Goal: Information Seeking & Learning: Learn about a topic

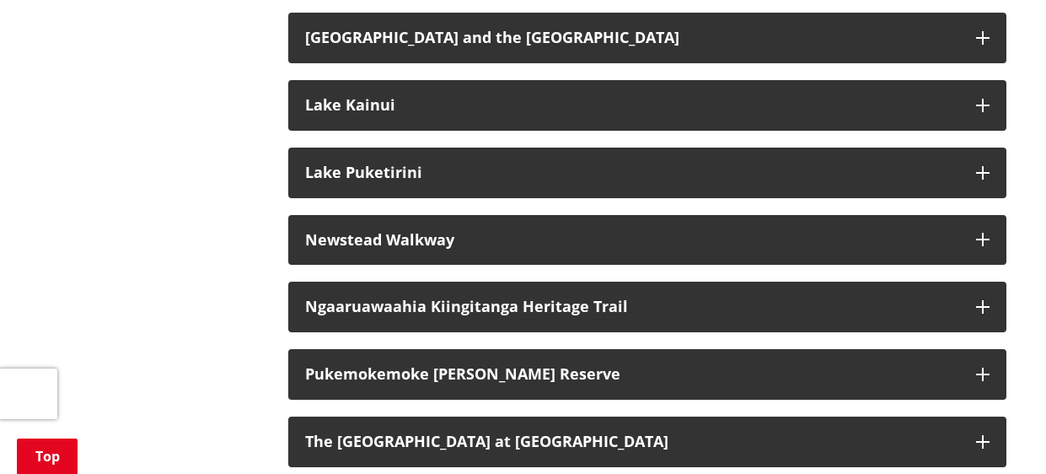
scroll to position [1659, 0]
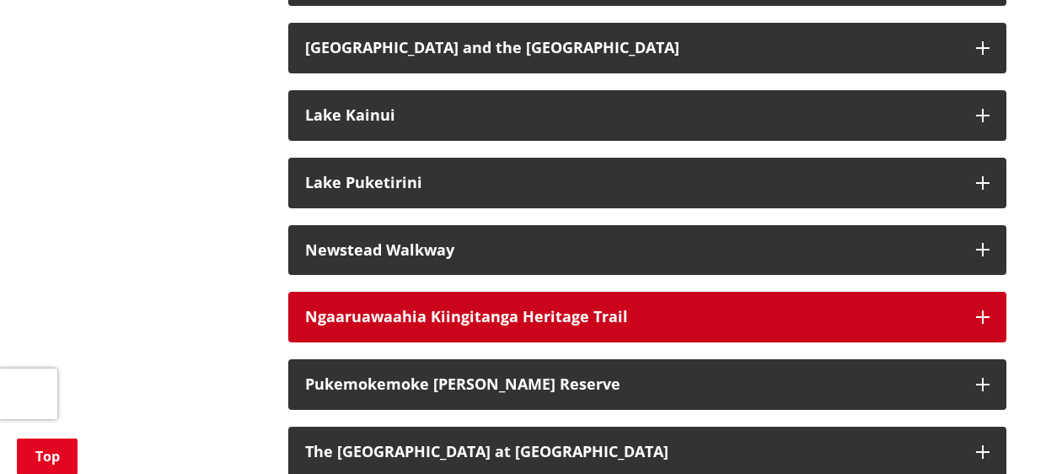
click at [450, 309] on h3 "Ngaaruawaahia Kiingitanga Heritage Trail" at bounding box center [632, 317] width 654 height 17
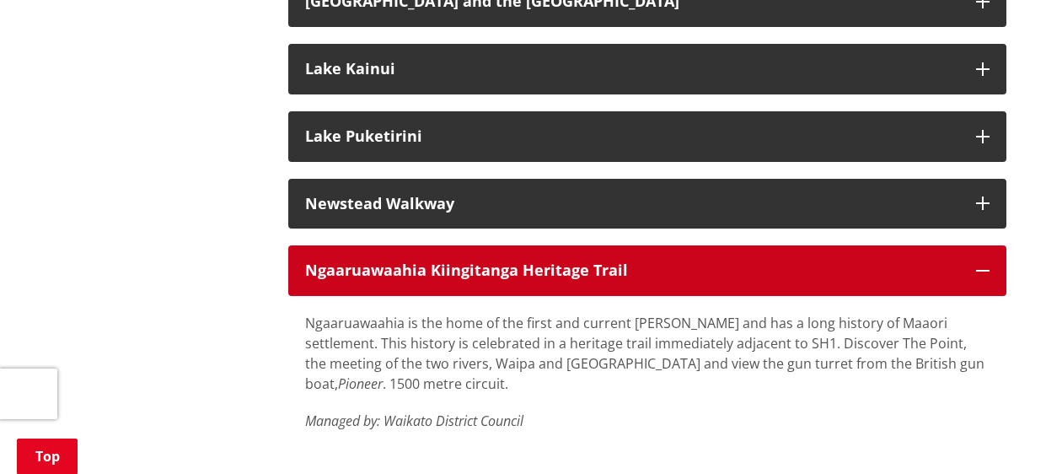
scroll to position [1706, 0]
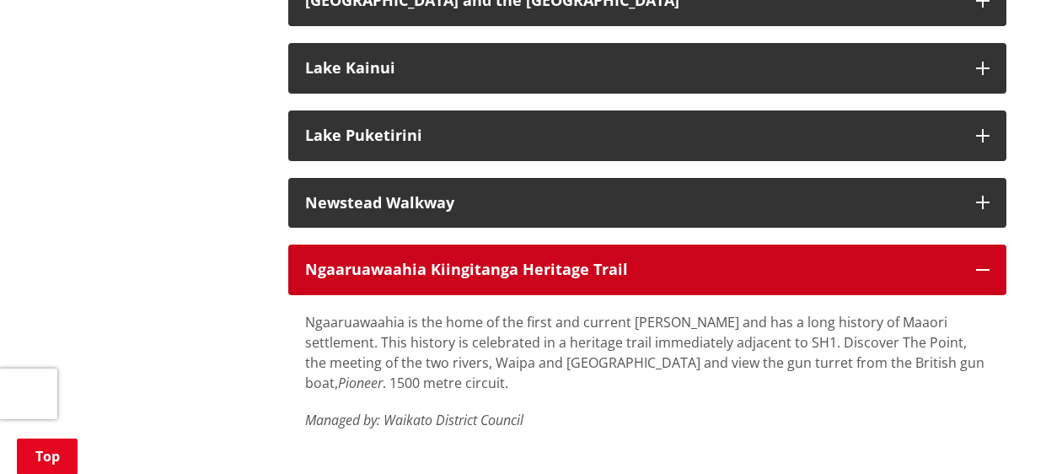
click at [357, 261] on h3 "Ngaaruawaahia Kiingitanga Heritage Trail" at bounding box center [632, 269] width 654 height 17
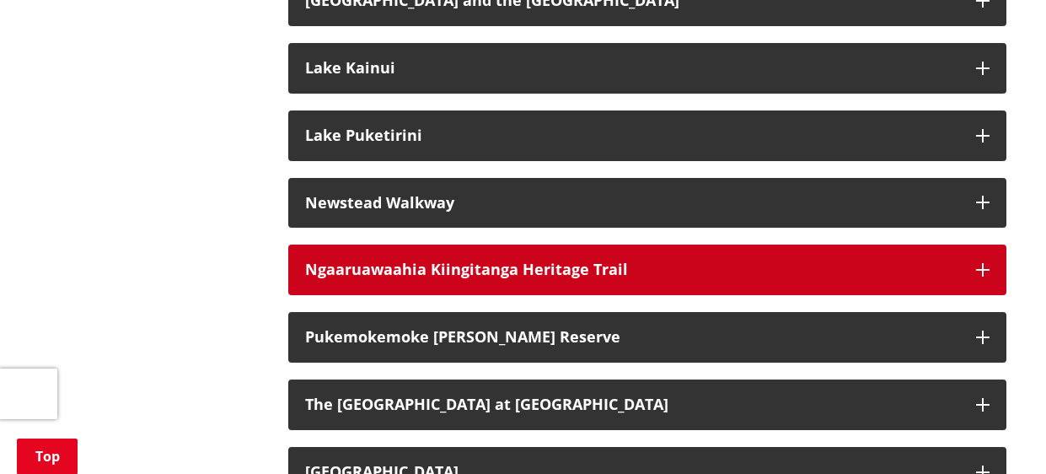
click at [354, 261] on h3 "Ngaaruawaahia Kiingitanga Heritage Trail" at bounding box center [632, 269] width 654 height 17
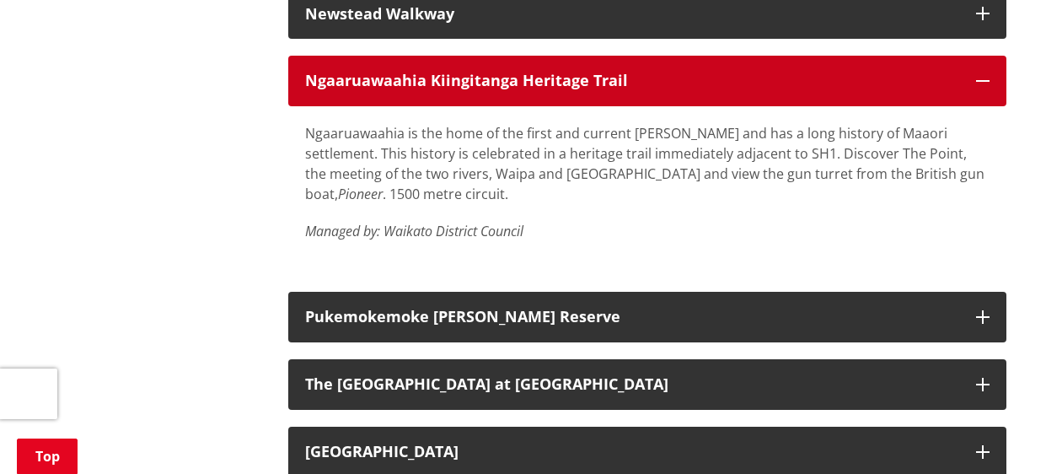
scroll to position [1900, 0]
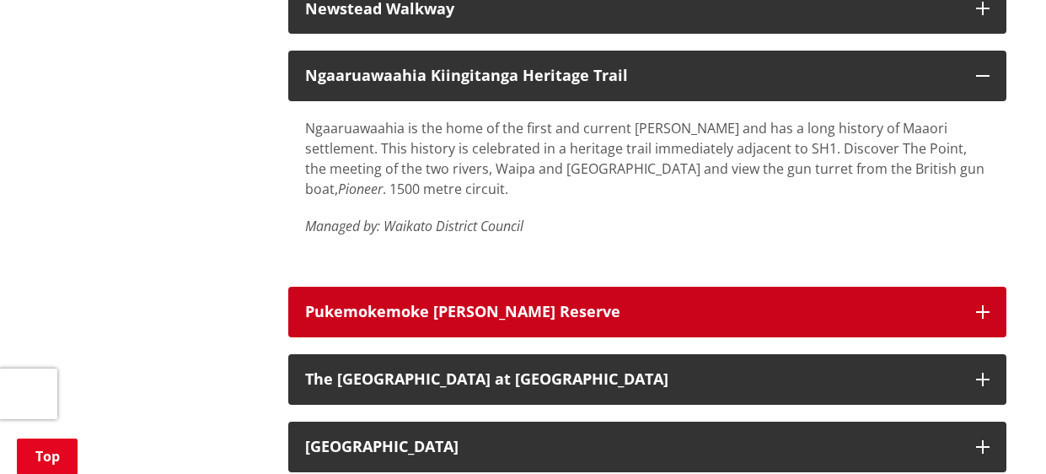
click at [348, 303] on h3 "Pukemokemoke [PERSON_NAME] Reserve" at bounding box center [632, 311] width 654 height 17
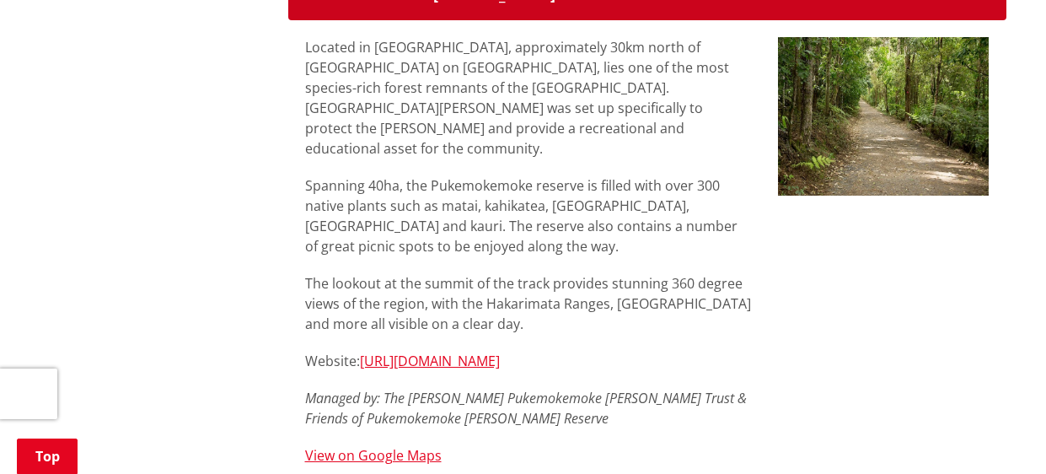
scroll to position [2218, 0]
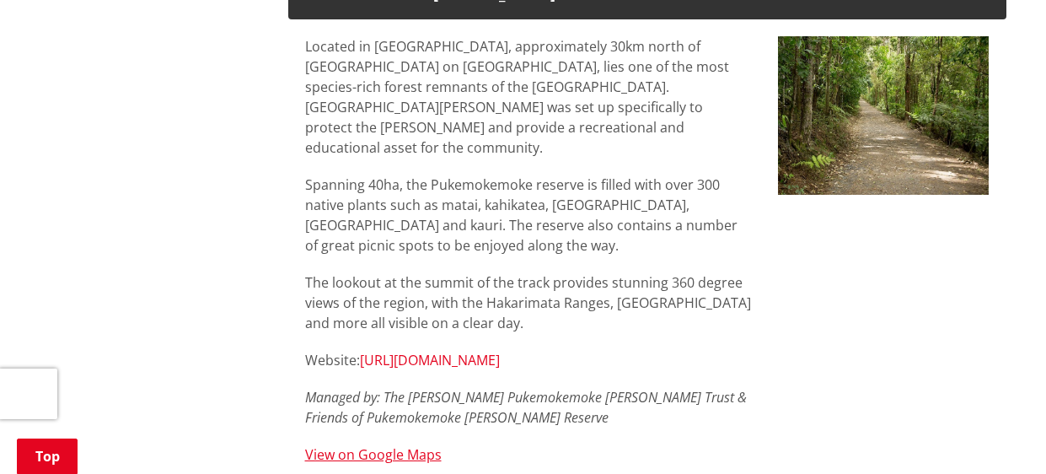
click at [476, 351] on link "[URL][DOMAIN_NAME]" at bounding box center [430, 360] width 140 height 19
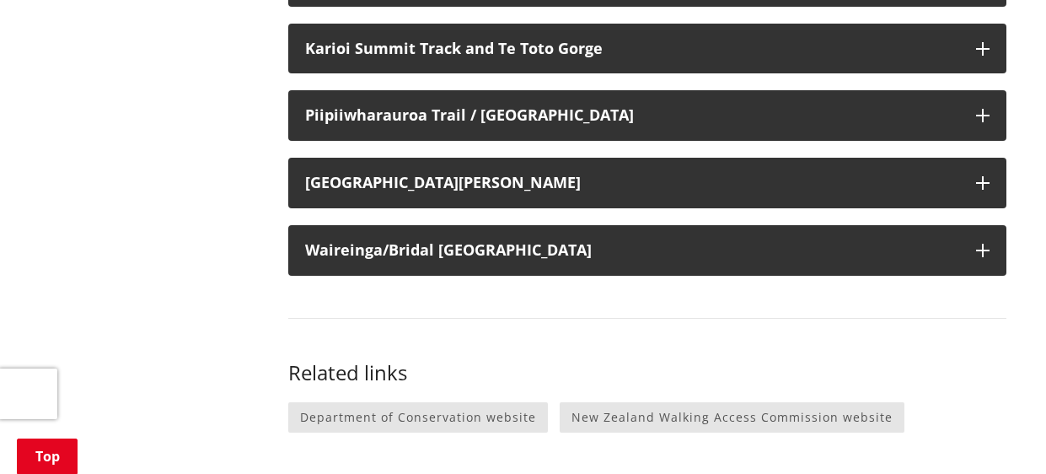
scroll to position [2904, 0]
